Goal: Task Accomplishment & Management: Use online tool/utility

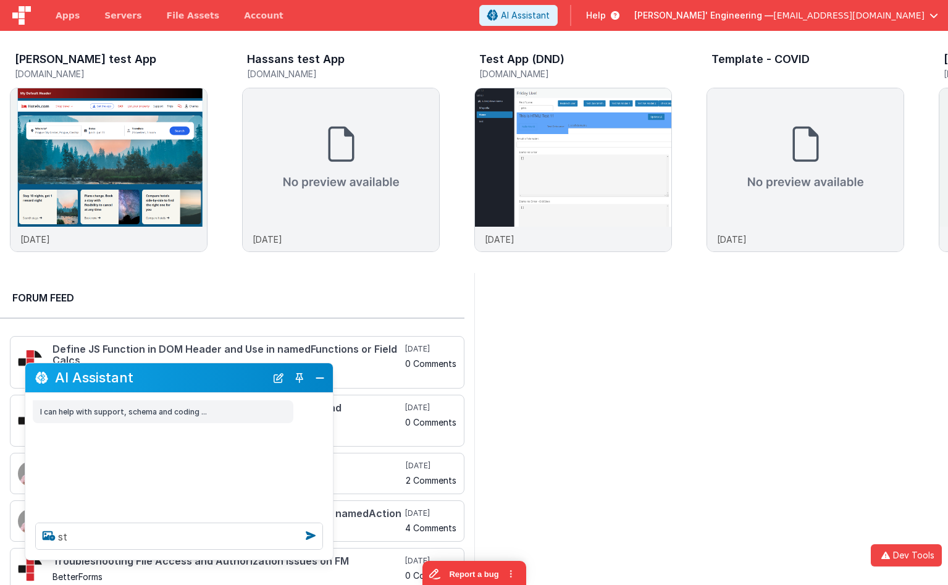
type textarea "s"
type textarea "test"
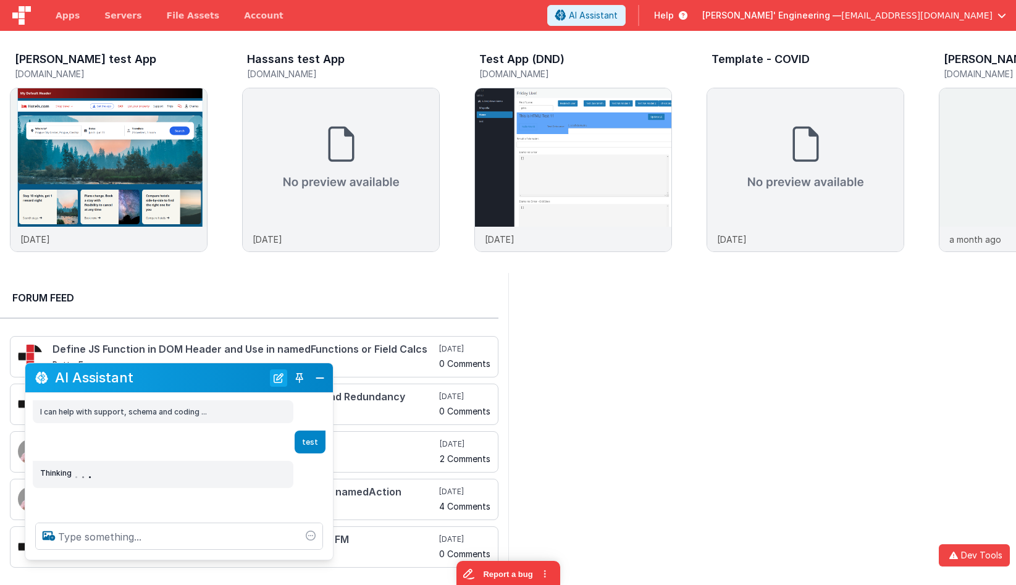
click at [279, 382] on button "New Chat" at bounding box center [278, 377] width 17 height 17
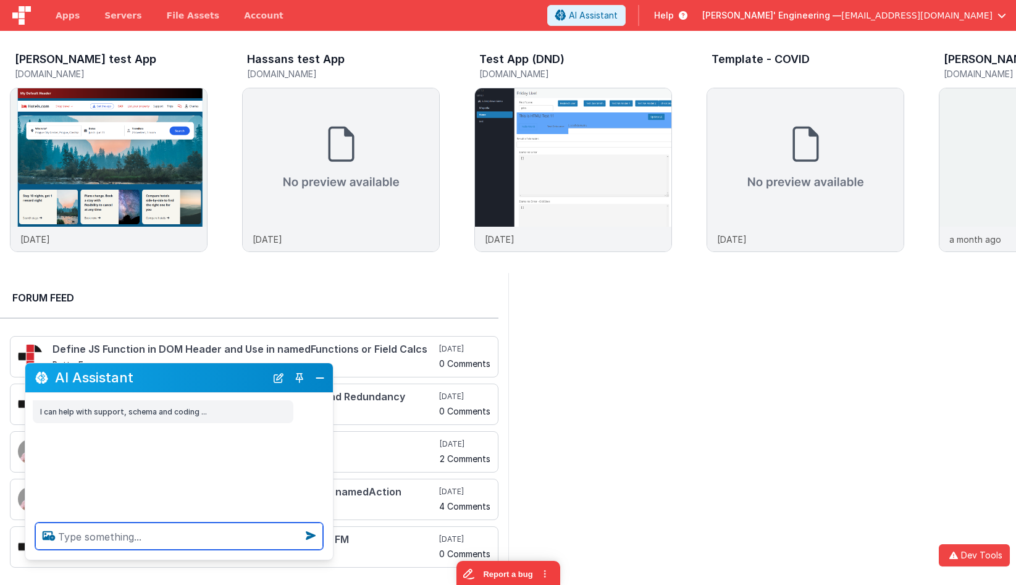
click at [247, 540] on textarea at bounding box center [179, 535] width 288 height 27
type textarea "test"
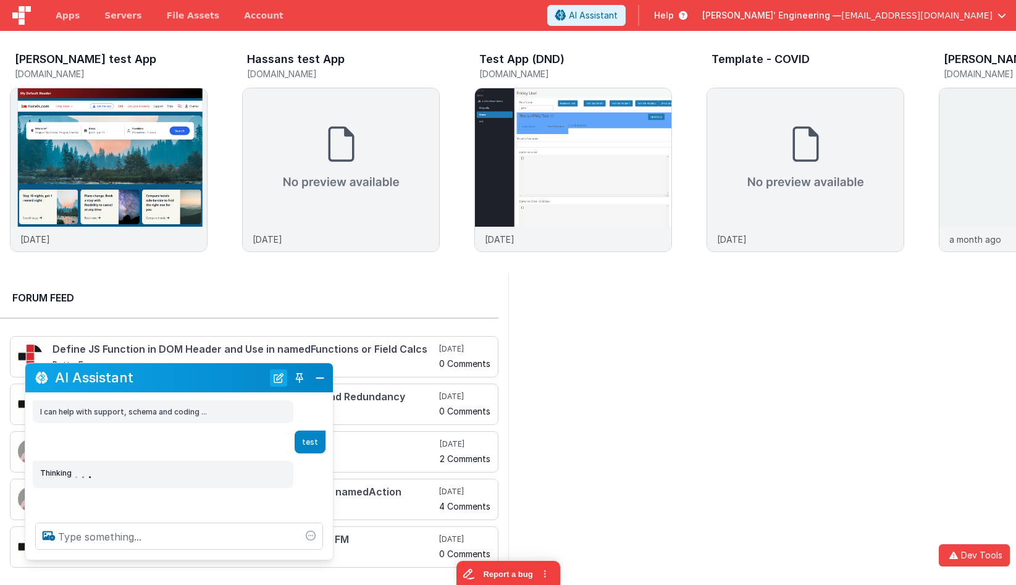
click at [282, 378] on button "New Chat" at bounding box center [278, 377] width 17 height 17
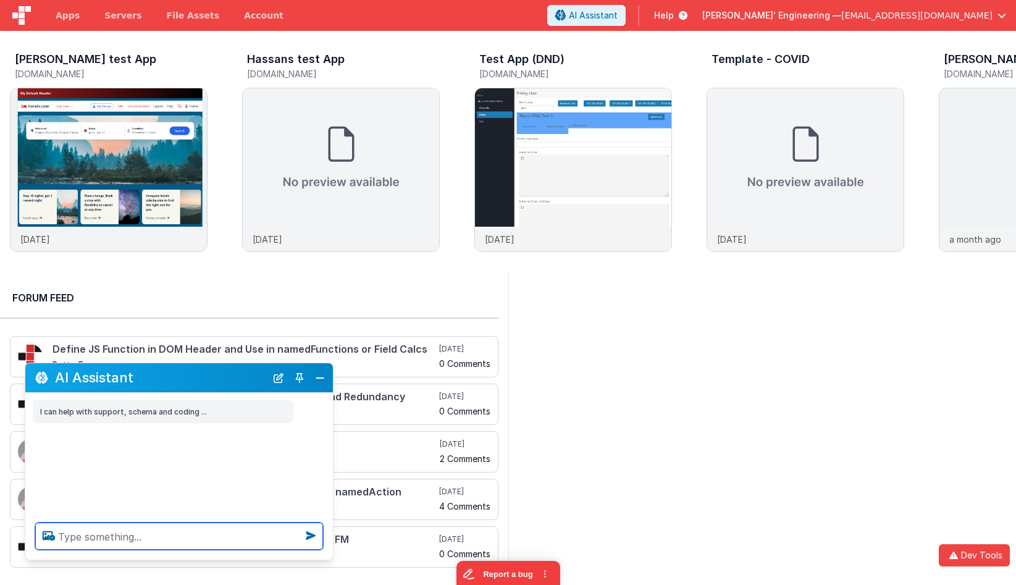
click at [215, 534] on textarea at bounding box center [179, 535] width 288 height 27
type textarea "debugp"
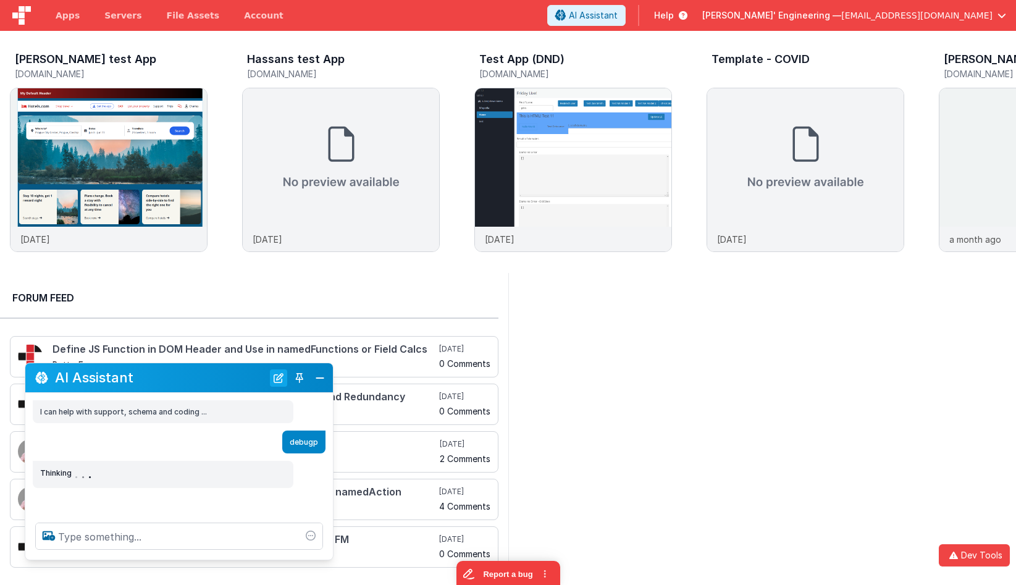
click at [279, 380] on button "New Chat" at bounding box center [278, 377] width 17 height 17
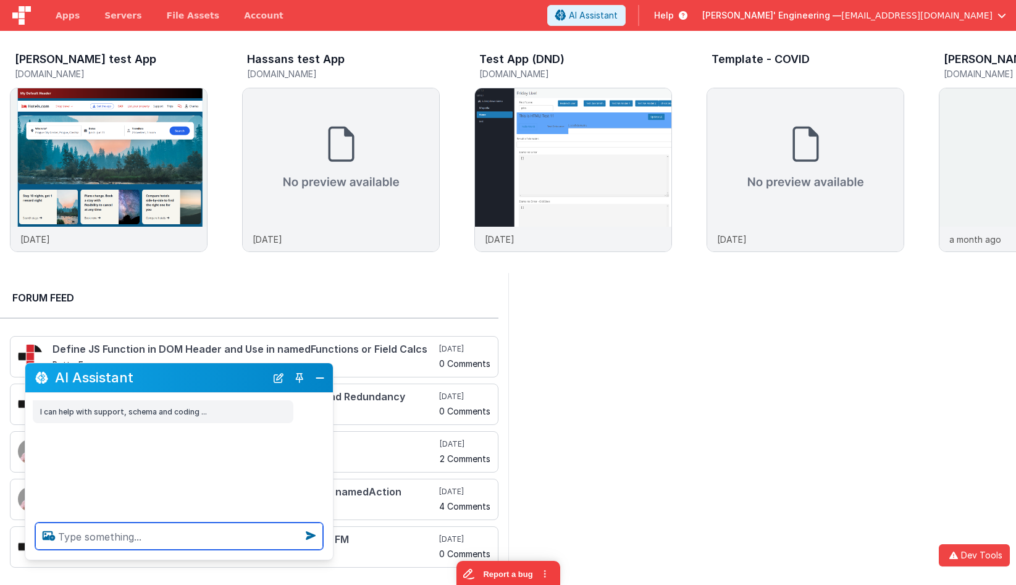
click at [211, 534] on textarea at bounding box center [179, 535] width 288 height 27
click at [195, 538] on textarea "debugp" at bounding box center [179, 535] width 288 height 27
type textarea "debugpdebugp"
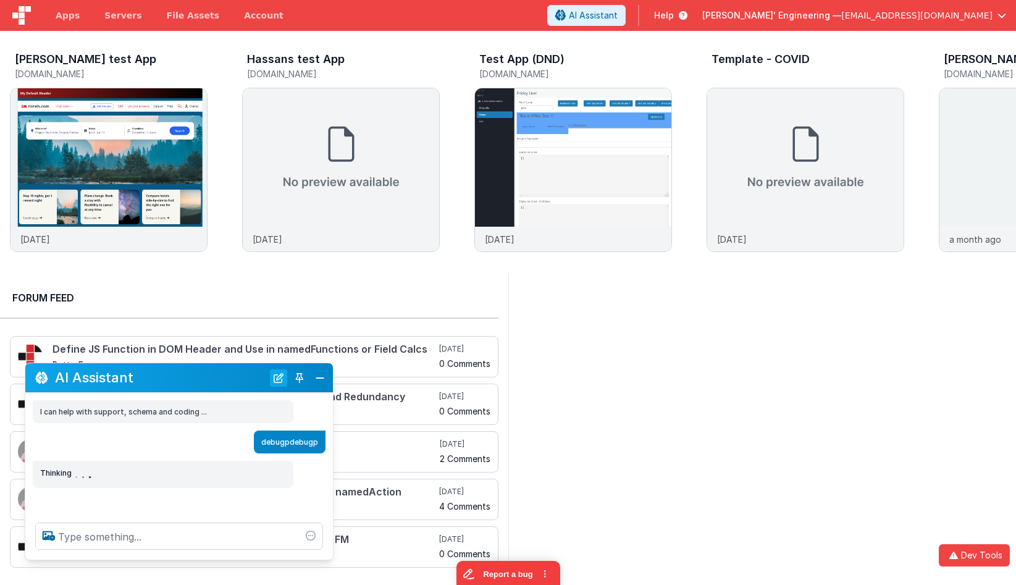
click at [278, 376] on button "New Chat" at bounding box center [278, 377] width 17 height 17
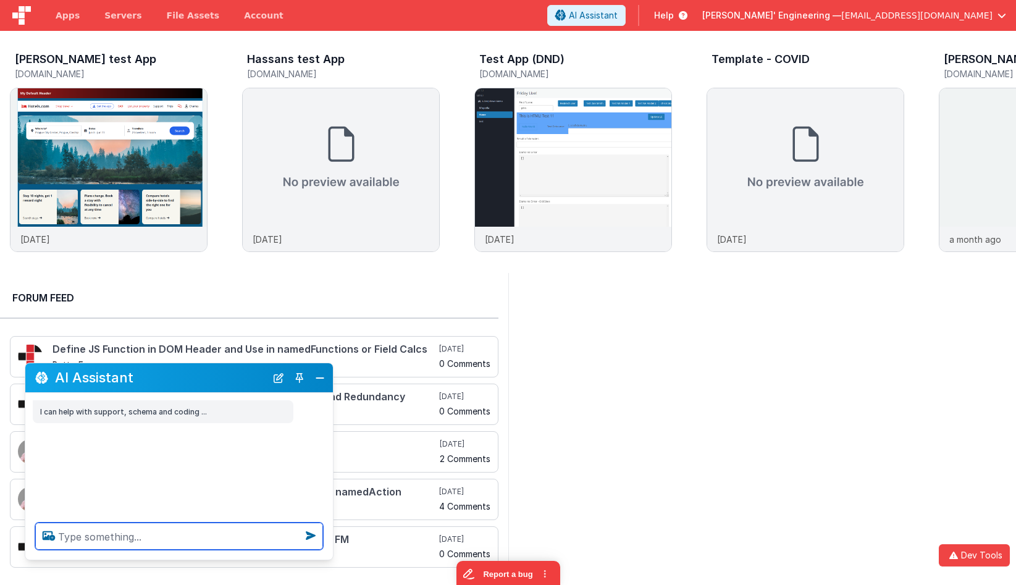
click at [202, 535] on textarea at bounding box center [179, 535] width 288 height 27
type textarea "test"
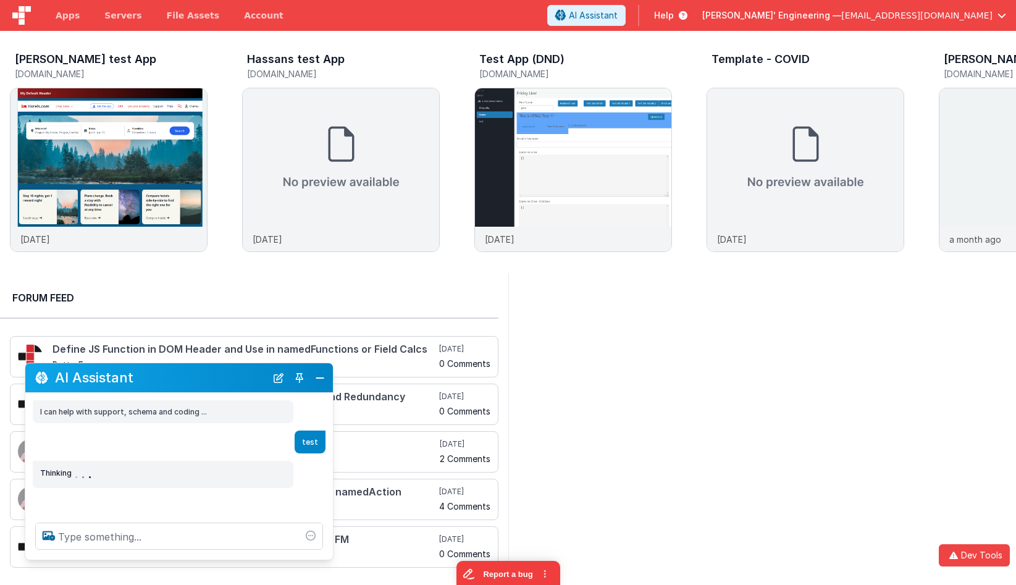
drag, startPoint x: 272, startPoint y: 375, endPoint x: 240, endPoint y: 427, distance: 61.0
click at [271, 375] on button "New Chat" at bounding box center [278, 377] width 17 height 17
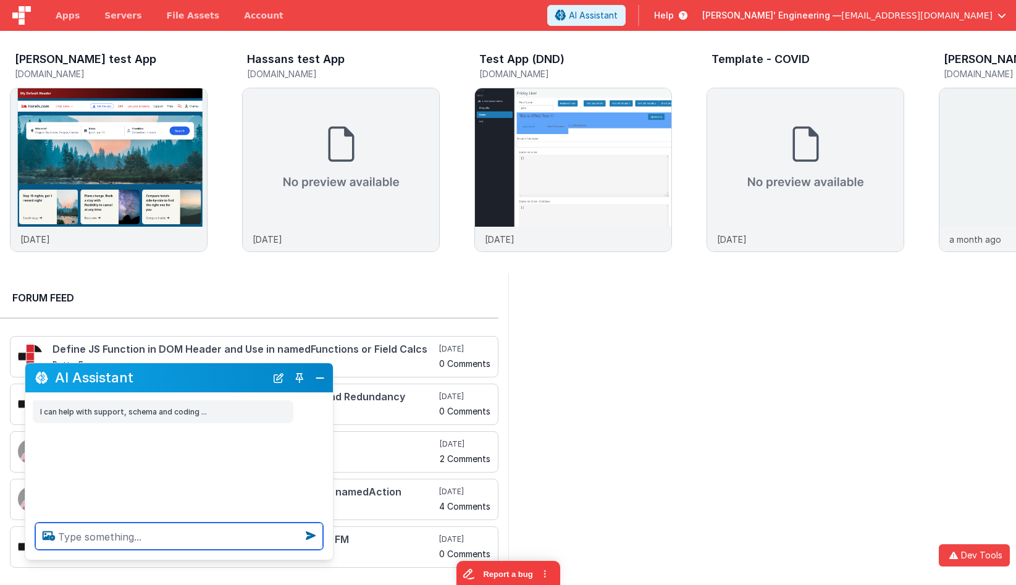
click at [206, 532] on textarea at bounding box center [179, 535] width 288 height 27
type textarea "debugp"
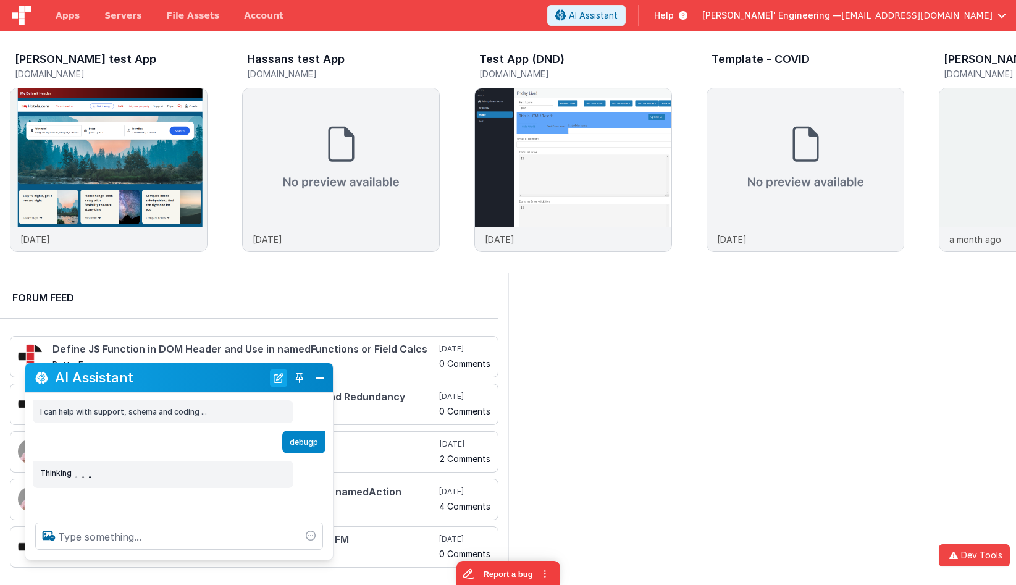
click at [277, 381] on button "New Chat" at bounding box center [278, 377] width 17 height 17
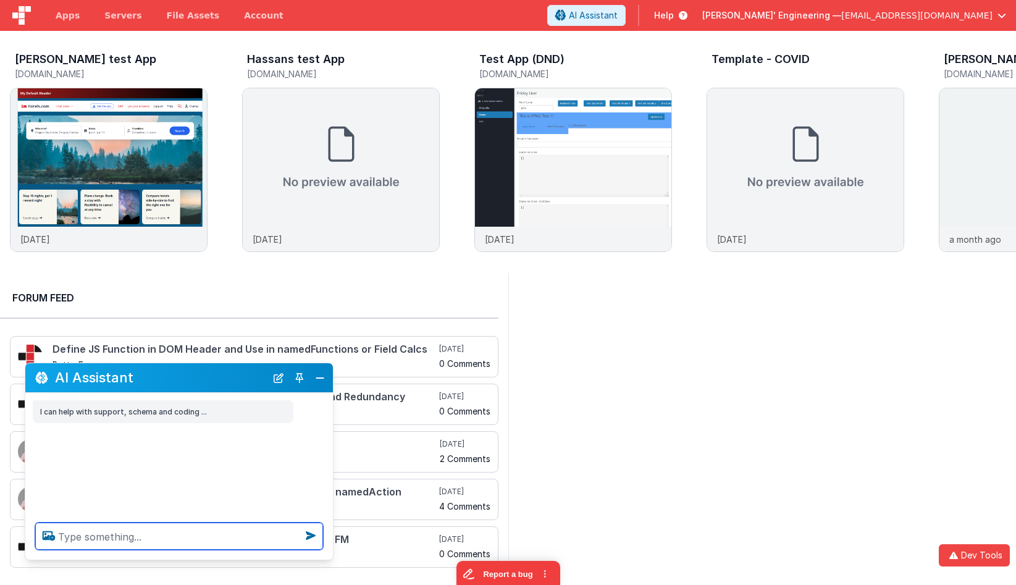
click at [201, 547] on textarea at bounding box center [179, 535] width 288 height 27
type textarea "debugp"
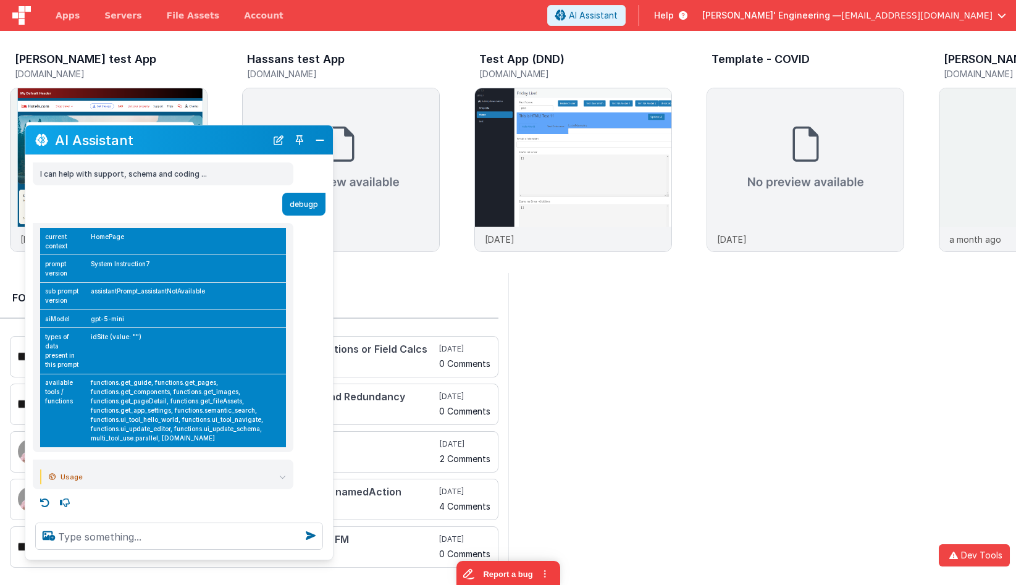
click at [234, 430] on td "functions.get_guide, functions.get_pages, functions.get_components, functions.g…" at bounding box center [186, 410] width 200 height 73
click at [566, 353] on div at bounding box center [762, 425] width 508 height 304
drag, startPoint x: 213, startPoint y: 135, endPoint x: 296, endPoint y: 78, distance: 100.0
click at [307, 73] on section "[PERSON_NAME] test App [DOMAIN_NAME] [DATE] Hassans test App [DOMAIN_NAME] [DAT…" at bounding box center [508, 323] width 1016 height 585
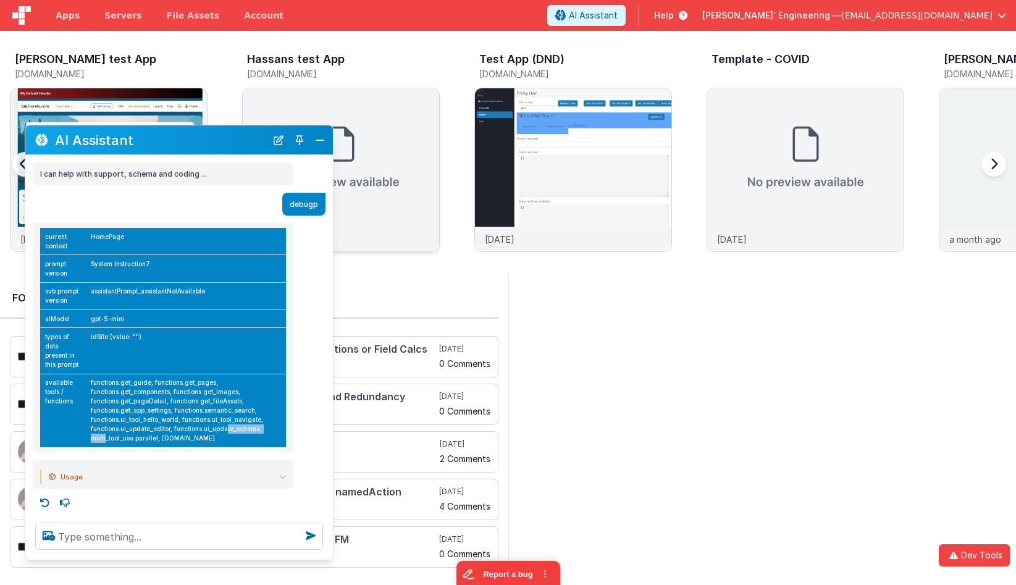
drag, startPoint x: 223, startPoint y: 164, endPoint x: 306, endPoint y: 121, distance: 93.6
click at [304, 115] on section "[PERSON_NAME] test App [DOMAIN_NAME] [DATE] Hassans test App [DOMAIN_NAME] [DAT…" at bounding box center [508, 323] width 1016 height 585
click at [324, 143] on button "Close" at bounding box center [320, 140] width 16 height 17
